Goal: Information Seeking & Learning: Learn about a topic

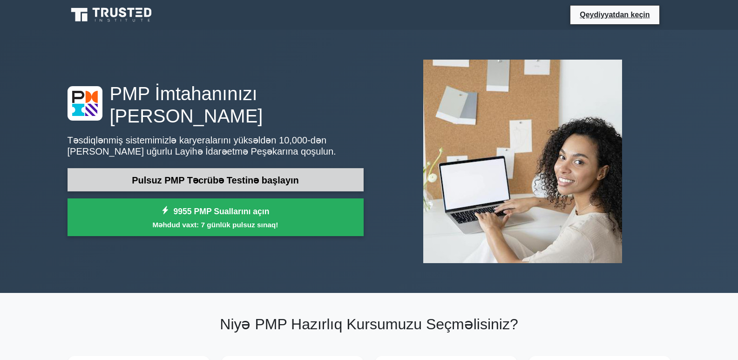
click at [139, 175] on font "Pulsuz PMP Təcrübə Testinə başlayın" at bounding box center [215, 180] width 167 height 10
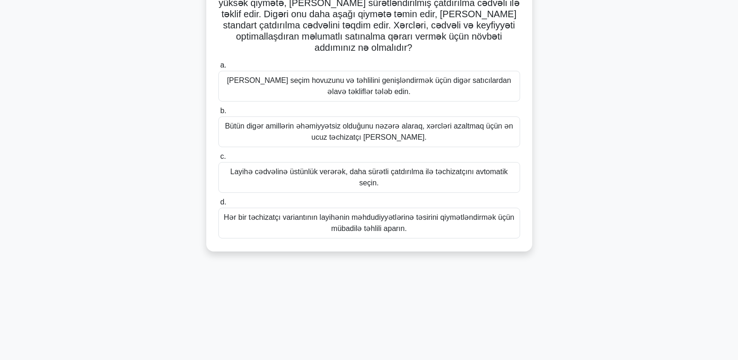
scroll to position [93, 0]
click at [230, 84] on font "[PERSON_NAME] seçim hovuzunu və təhlilini genişləndirmək üçün digər satıcılarda…" at bounding box center [369, 84] width 284 height 19
click at [218, 67] on input "a. [PERSON_NAME] seçim hovuzunu və təhlilini genişləndirmək üçün digər satıcıla…" at bounding box center [218, 64] width 0 height 6
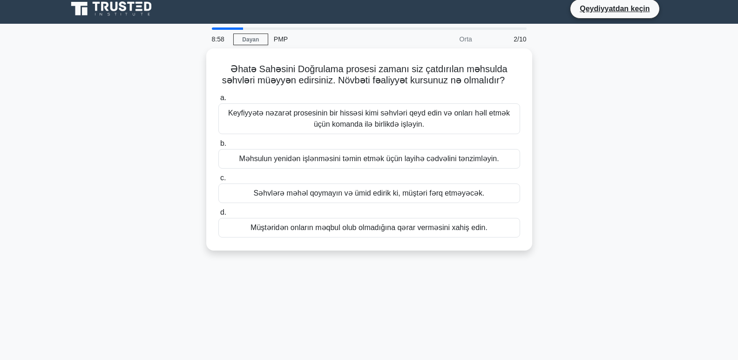
scroll to position [0, 0]
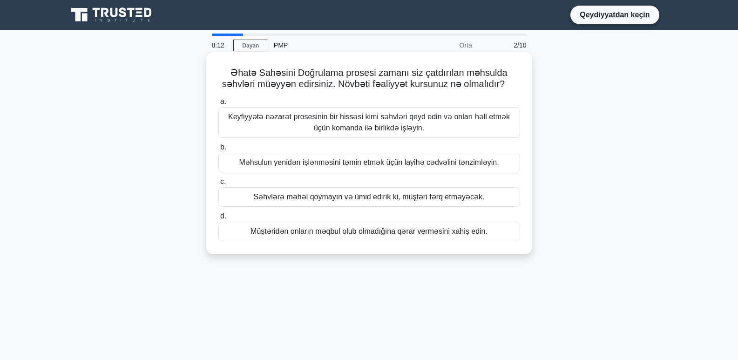
click at [268, 122] on font "Keyfiyyətə nəzarət prosesinin bir hissəsi kimi səhvləri qeyd edin və onları həl…" at bounding box center [368, 122] width 293 height 22
click at [218, 105] on input "a. Keyfiyyətə nəzarət prosesinin bir hissəsi kimi səhvləri qeyd edin və onları …" at bounding box center [218, 102] width 0 height 6
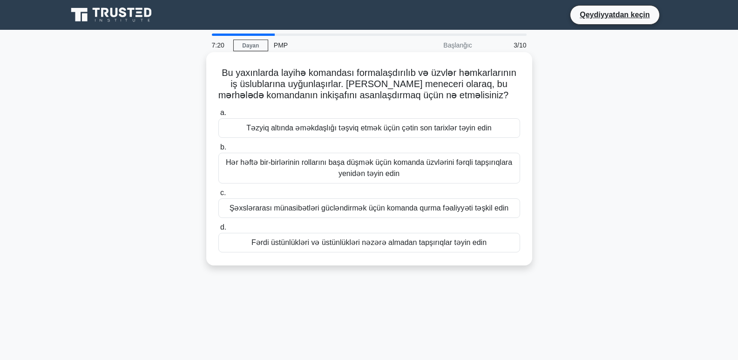
click at [255, 209] on font "Şəxslərarası münasibətləri gücləndirmək üçün komanda qurma fəaliyyəti təşkil ed…" at bounding box center [368, 208] width 279 height 8
click at [218, 196] on input "c. Şəxslərarası münasibətləri gücləndirmək üçün komanda qurma fəaliyyəti təşkil…" at bounding box center [218, 193] width 0 height 6
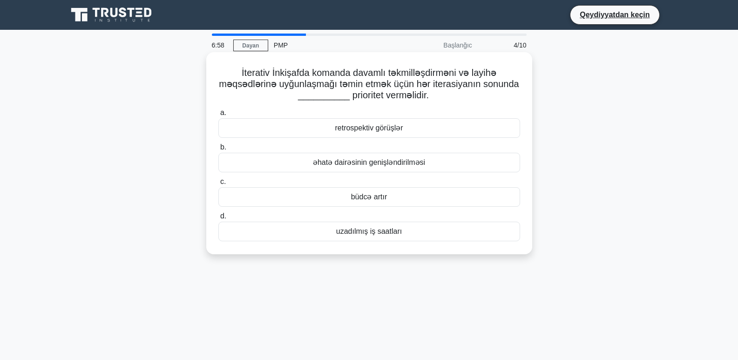
click at [323, 162] on font "əhatə dairəsinin genişləndirilməsi" at bounding box center [369, 162] width 112 height 8
click at [218, 150] on input "b. əhatə dairəsinin genişləndirilməsi" at bounding box center [218, 147] width 0 height 6
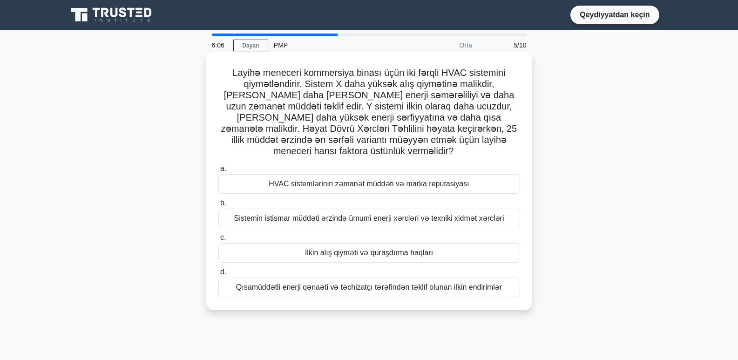
click at [289, 214] on font "Sistemin istismar müddəti ərzində ümumi enerji xərcləri və texniki xidmət xərcl…" at bounding box center [369, 218] width 270 height 8
click at [218, 206] on input "b. Sistemin istismar müddəti ərzində ümumi enerji xərcləri və texniki xidmət xə…" at bounding box center [218, 203] width 0 height 6
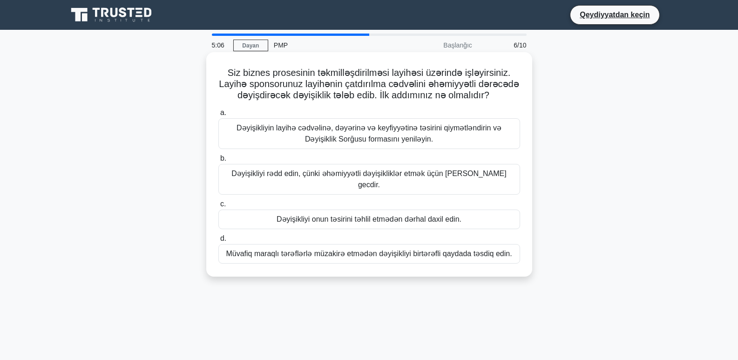
click at [313, 128] on font "Dəyişikliyin layihə cədvəlinə, dəyərinə və keyfiyyətinə təsirini qiymətləndirin…" at bounding box center [368, 133] width 265 height 19
click at [218, 116] on input "a. Dəyişikliyin layihə cədvəlinə, dəyərinə və keyfiyyətinə təsirini qiymətləndi…" at bounding box center [218, 113] width 0 height 6
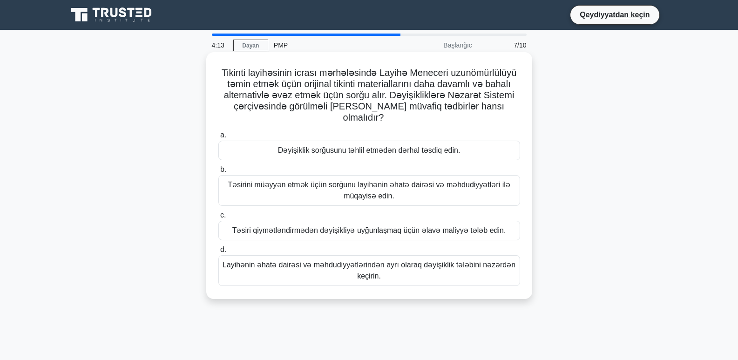
click at [250, 181] on font "Təsirini müəyyən etmək üçün sorğunu layihənin əhatə dairəsi və məhdudiyyətləri …" at bounding box center [369, 190] width 282 height 19
click at [218, 173] on input "b. Təsirini müəyyən etmək üçün sorğunu layihənin əhatə dairəsi və məhdudiyyətlə…" at bounding box center [218, 170] width 0 height 6
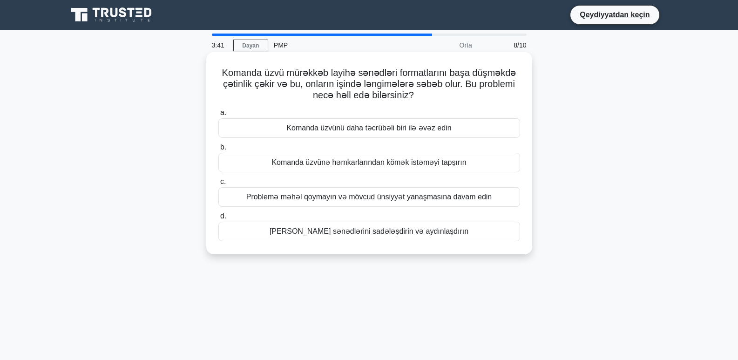
click at [356, 233] on font "Layihə sənədlərini sadələşdirin və aydınlaşdırın" at bounding box center [368, 231] width 199 height 8
click at [218, 219] on input "d. Layihə sənədlərini sadələşdirin və aydınlaşdırın" at bounding box center [218, 216] width 0 height 6
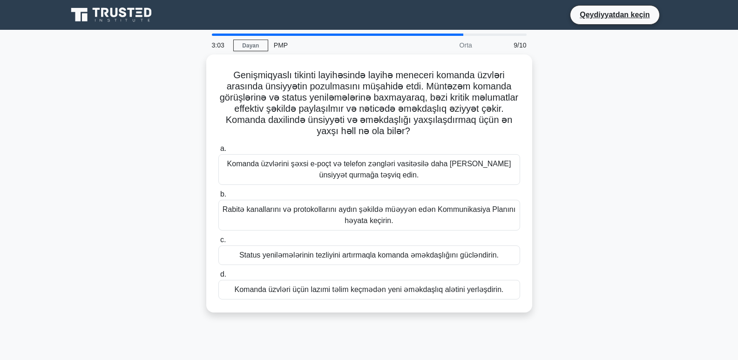
scroll to position [47, 0]
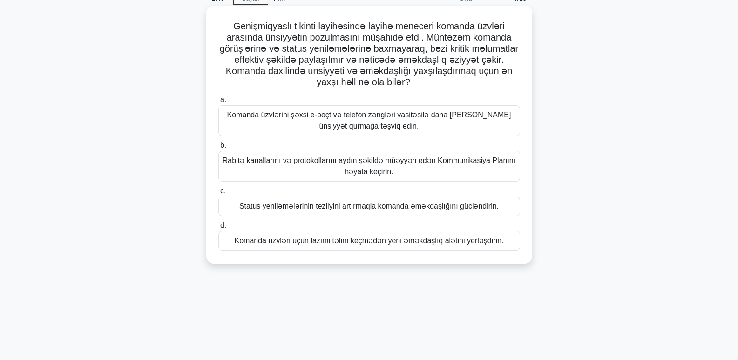
click at [254, 208] on font "Status yeniləmələrinin tezliyini artırmaqla komanda əməkdaşlığını gücləndirin." at bounding box center [368, 206] width 259 height 8
click at [218, 194] on input "c. Status yeniləmələrinin tezliyini artırmaqla komanda əməkdaşlığını gücləndiri…" at bounding box center [218, 191] width 0 height 6
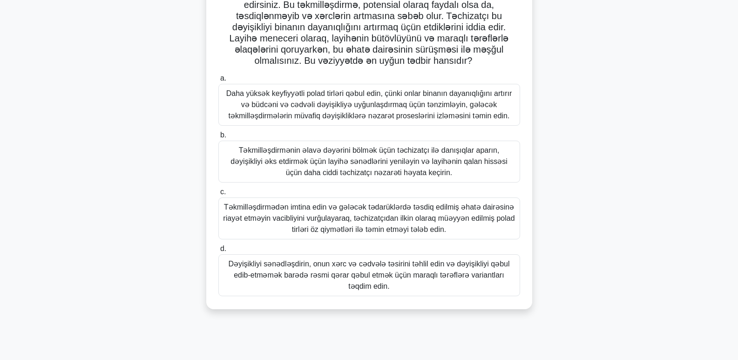
scroll to position [93, 0]
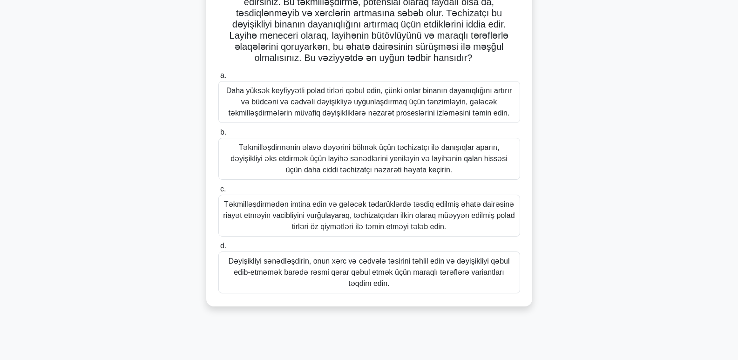
click at [253, 215] on font "Təkmilləşdirmədən imtina edin və gələcək tədarüklərdə təsdiq edilmiş əhatə dair…" at bounding box center [368, 215] width 291 height 30
click at [218, 192] on input "c. Təkmilləşdirmədən imtina edin və gələcək tədarüklərdə təsdiq edilmiş əhatə d…" at bounding box center [218, 189] width 0 height 6
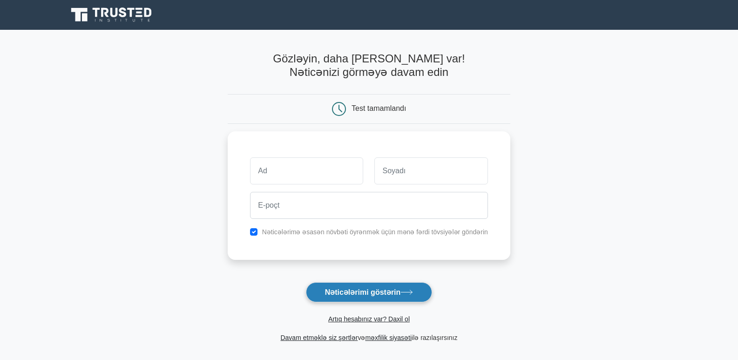
click at [358, 296] on font "Nəticələrimi göstərin" at bounding box center [363, 292] width 76 height 8
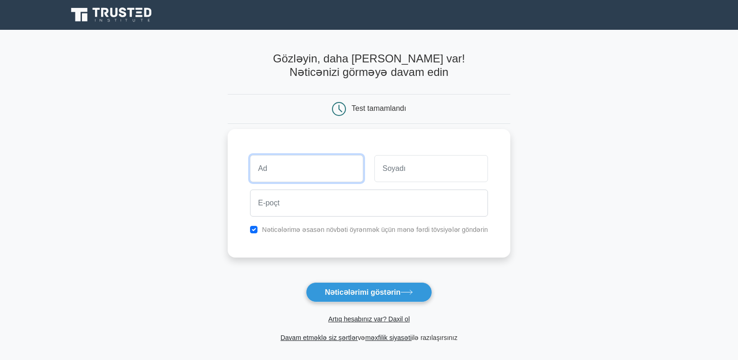
click at [288, 171] on input "text" at bounding box center [306, 168] width 113 height 27
type input "y"
click at [272, 170] on input "YAvər" at bounding box center [306, 168] width 113 height 27
type input "[PERSON_NAME]"
click at [431, 166] on input "text" at bounding box center [430, 168] width 113 height 27
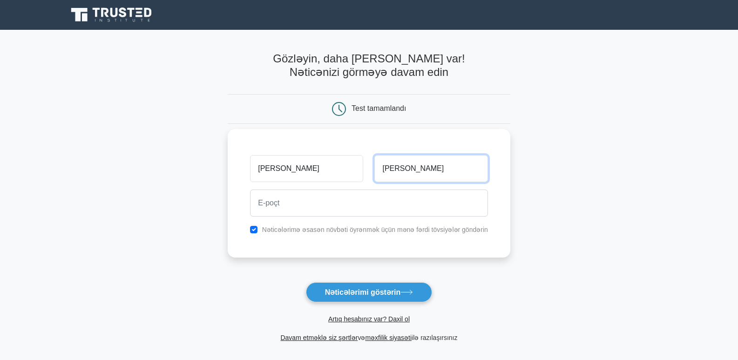
type input "Hüseynov"
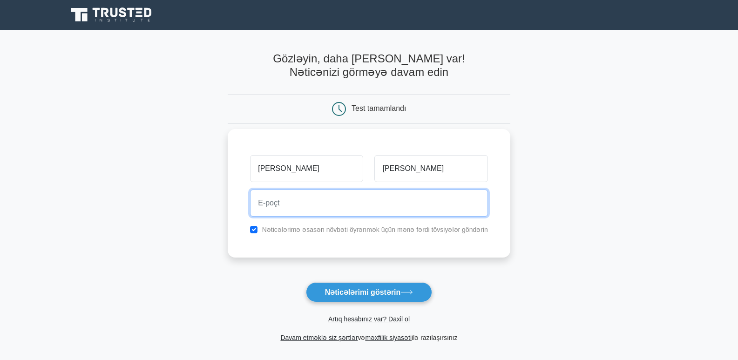
click at [318, 198] on input "email" at bounding box center [369, 202] width 238 height 27
type input "y.huseynov85@gmail.com"
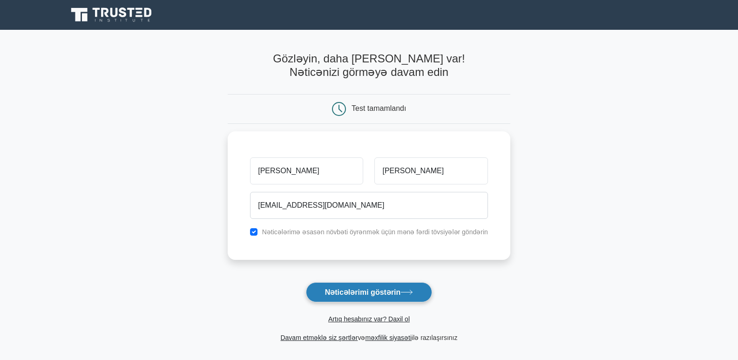
click at [351, 295] on font "Nəticələrimi göstərin" at bounding box center [363, 292] width 76 height 8
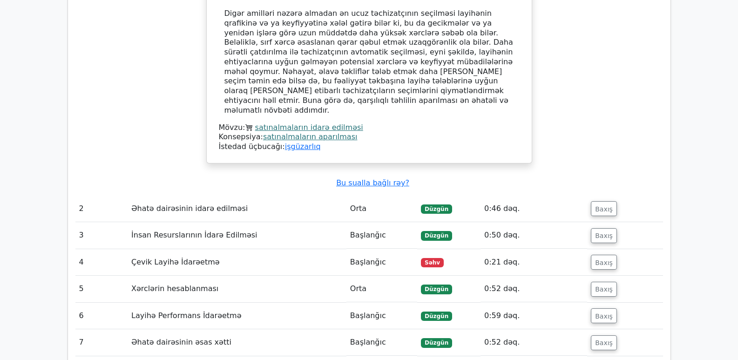
scroll to position [1303, 0]
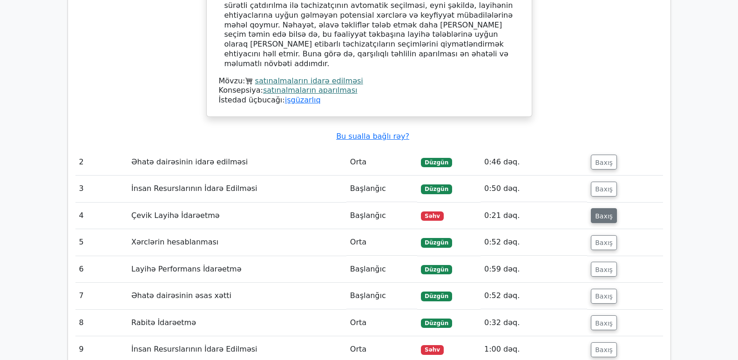
click at [601, 212] on font "Baxış" at bounding box center [604, 215] width 18 height 7
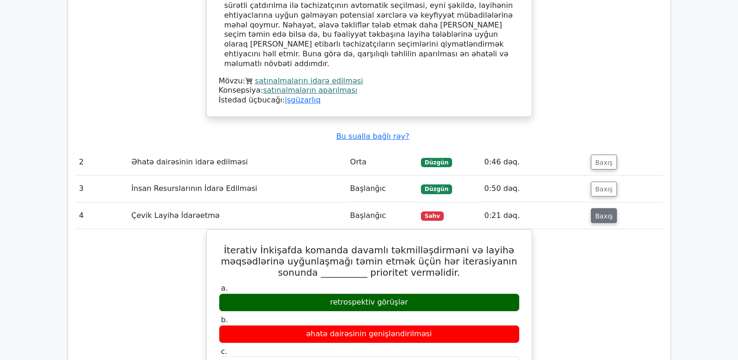
click at [598, 212] on font "Baxış" at bounding box center [604, 215] width 18 height 7
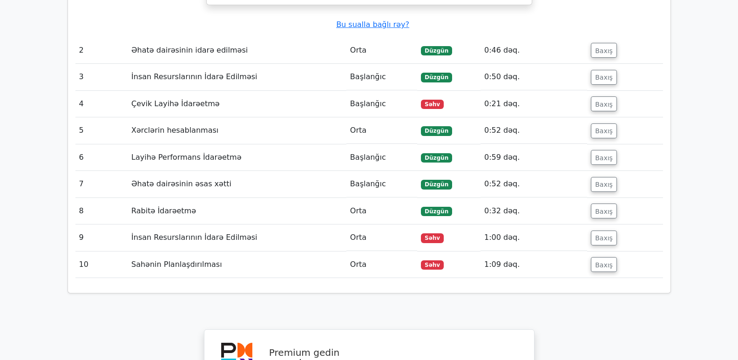
scroll to position [1443, 0]
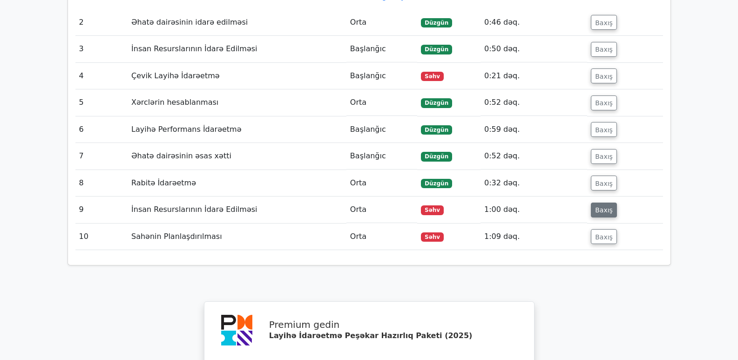
click at [601, 206] on font "Baxış" at bounding box center [604, 209] width 18 height 7
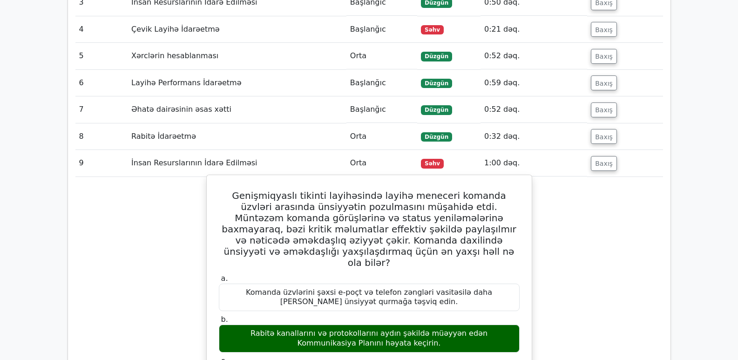
scroll to position [1536, 0]
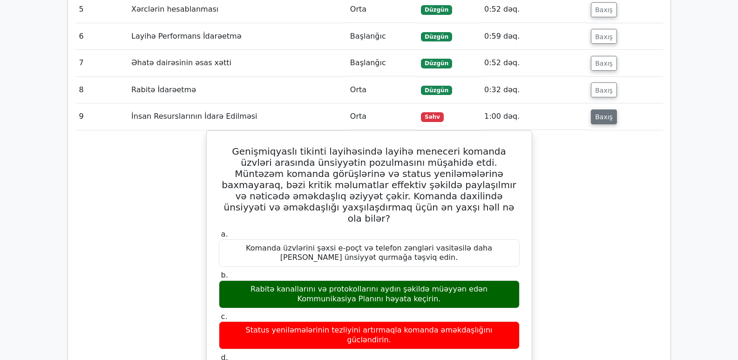
click at [600, 113] on font "Baxış" at bounding box center [604, 116] width 18 height 7
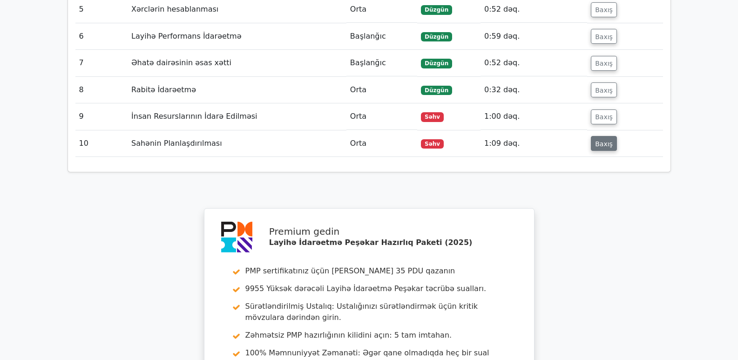
click at [600, 140] on font "Baxış" at bounding box center [604, 143] width 18 height 7
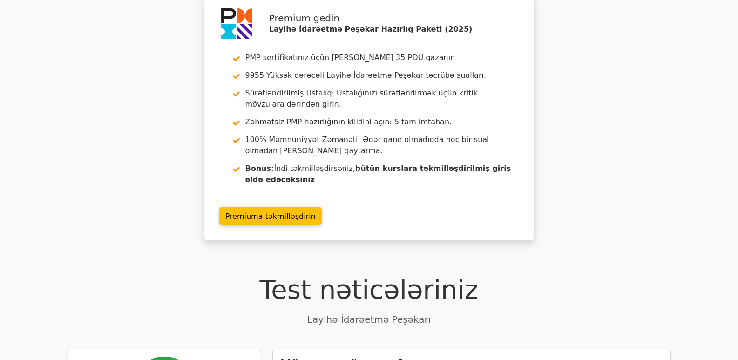
scroll to position [0, 0]
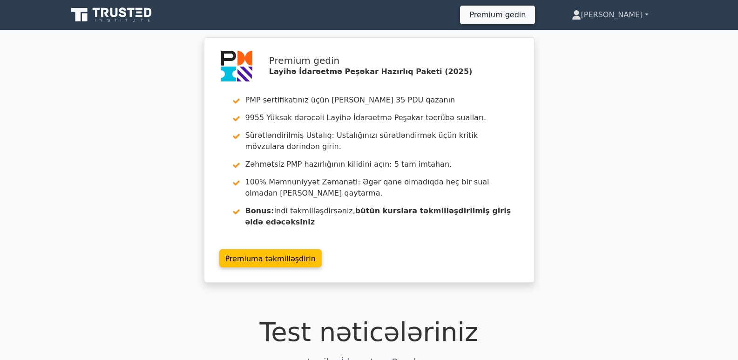
click at [641, 13] on font "Yavər" at bounding box center [612, 14] width 62 height 9
click at [576, 39] on font "Profil" at bounding box center [566, 36] width 19 height 9
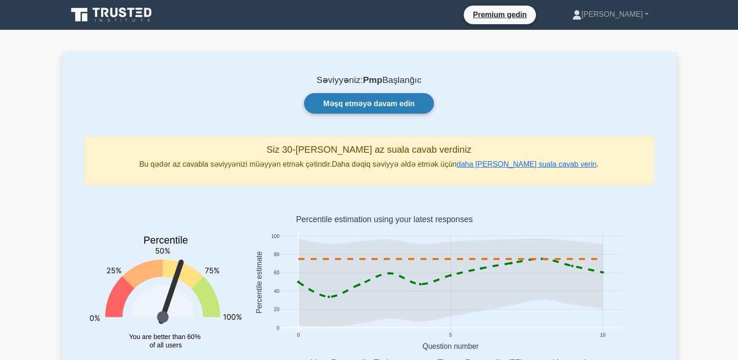
click at [361, 103] on font "Məşq etməyə davam edin" at bounding box center [368, 104] width 91 height 8
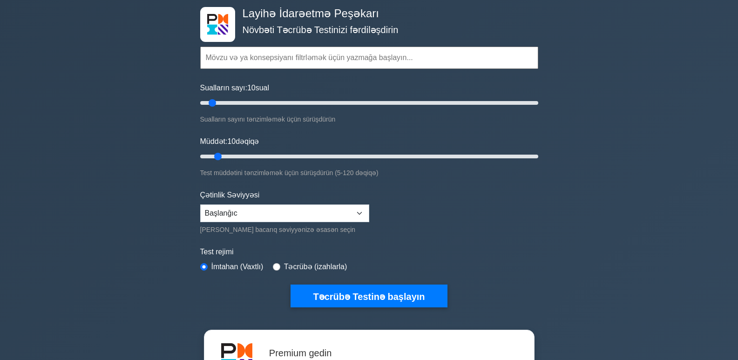
scroll to position [47, 0]
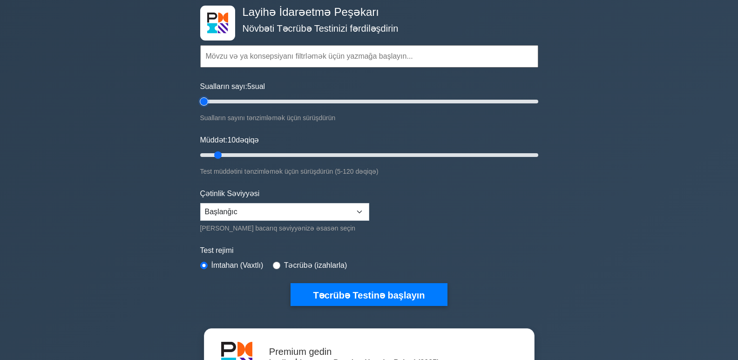
drag, startPoint x: 214, startPoint y: 103, endPoint x: 197, endPoint y: 116, distance: 20.6
type input "5"
click at [200, 107] on input "Sualların sayı: 5 sual" at bounding box center [369, 101] width 338 height 11
click at [324, 217] on select "Başlanğıc Orta Ekspert" at bounding box center [284, 212] width 169 height 18
click at [442, 191] on form "Topics Scope Management Time Management Cost Management Quality Management Risk…" at bounding box center [369, 161] width 338 height 289
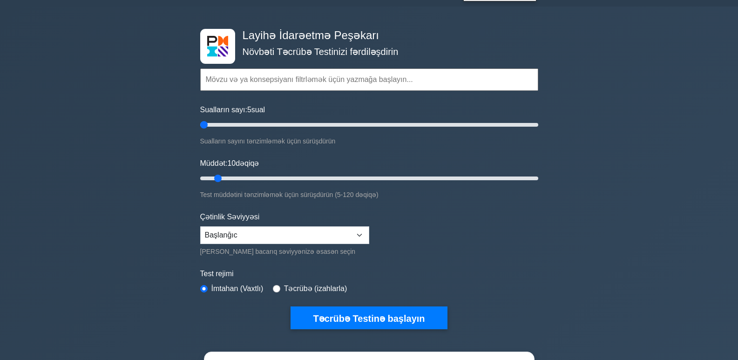
scroll to position [0, 0]
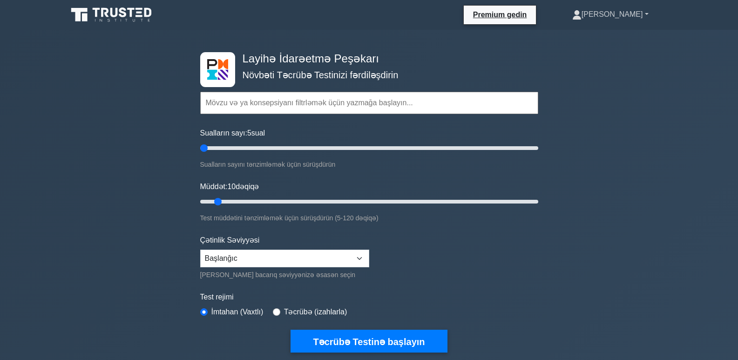
click at [645, 13] on link "[PERSON_NAME]" at bounding box center [610, 14] width 121 height 19
click at [597, 53] on font "Parametrlər" at bounding box center [578, 51] width 40 height 8
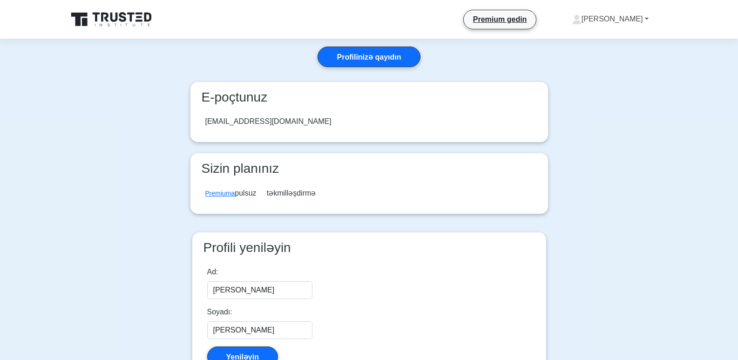
click at [625, 15] on font "[PERSON_NAME]" at bounding box center [611, 19] width 61 height 8
click at [574, 42] on font "Profil" at bounding box center [566, 41] width 17 height 8
